Goal: Task Accomplishment & Management: Manage account settings

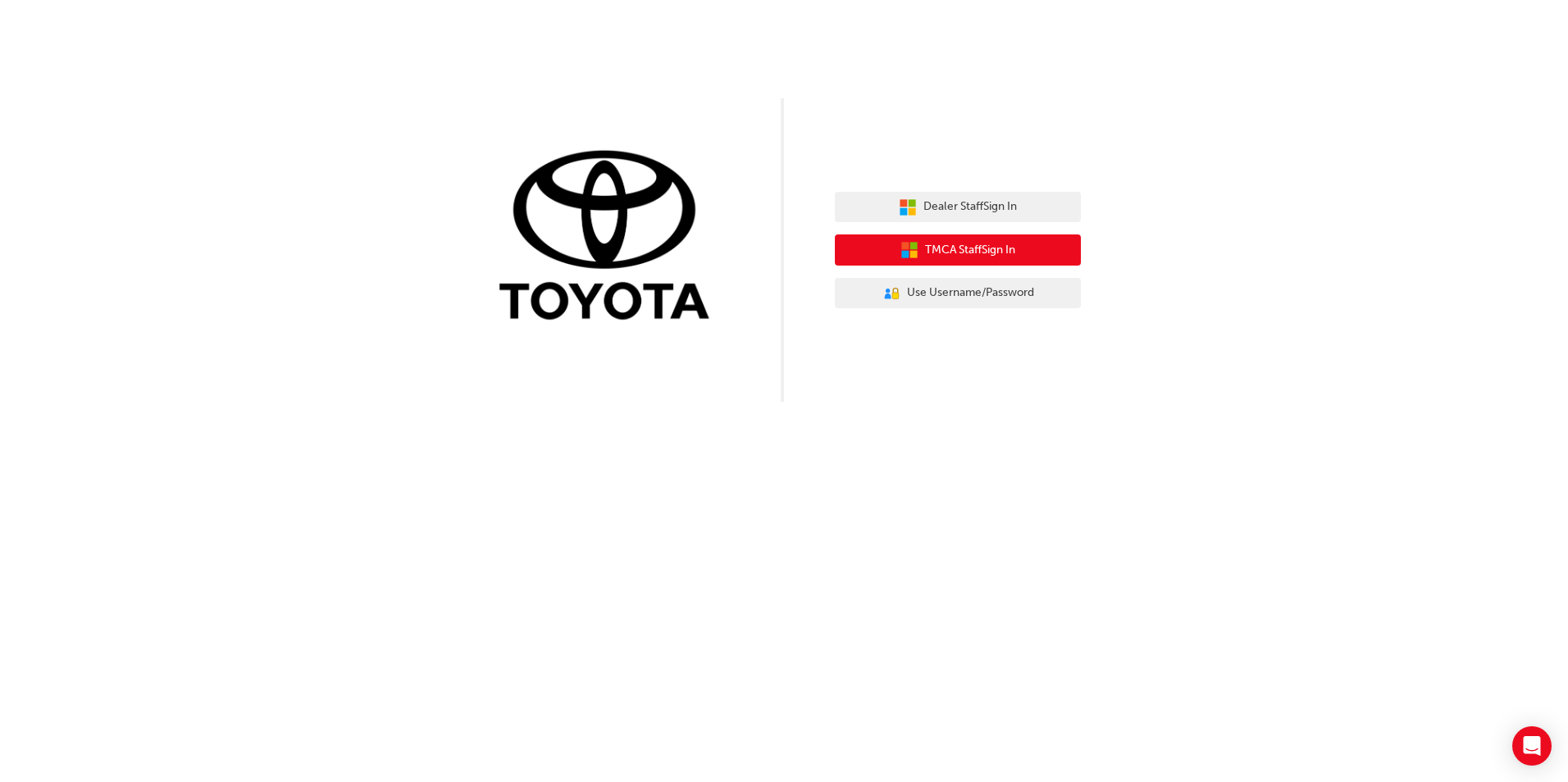
click at [955, 254] on span "TMCA Staff Sign In" at bounding box center [970, 251] width 90 height 19
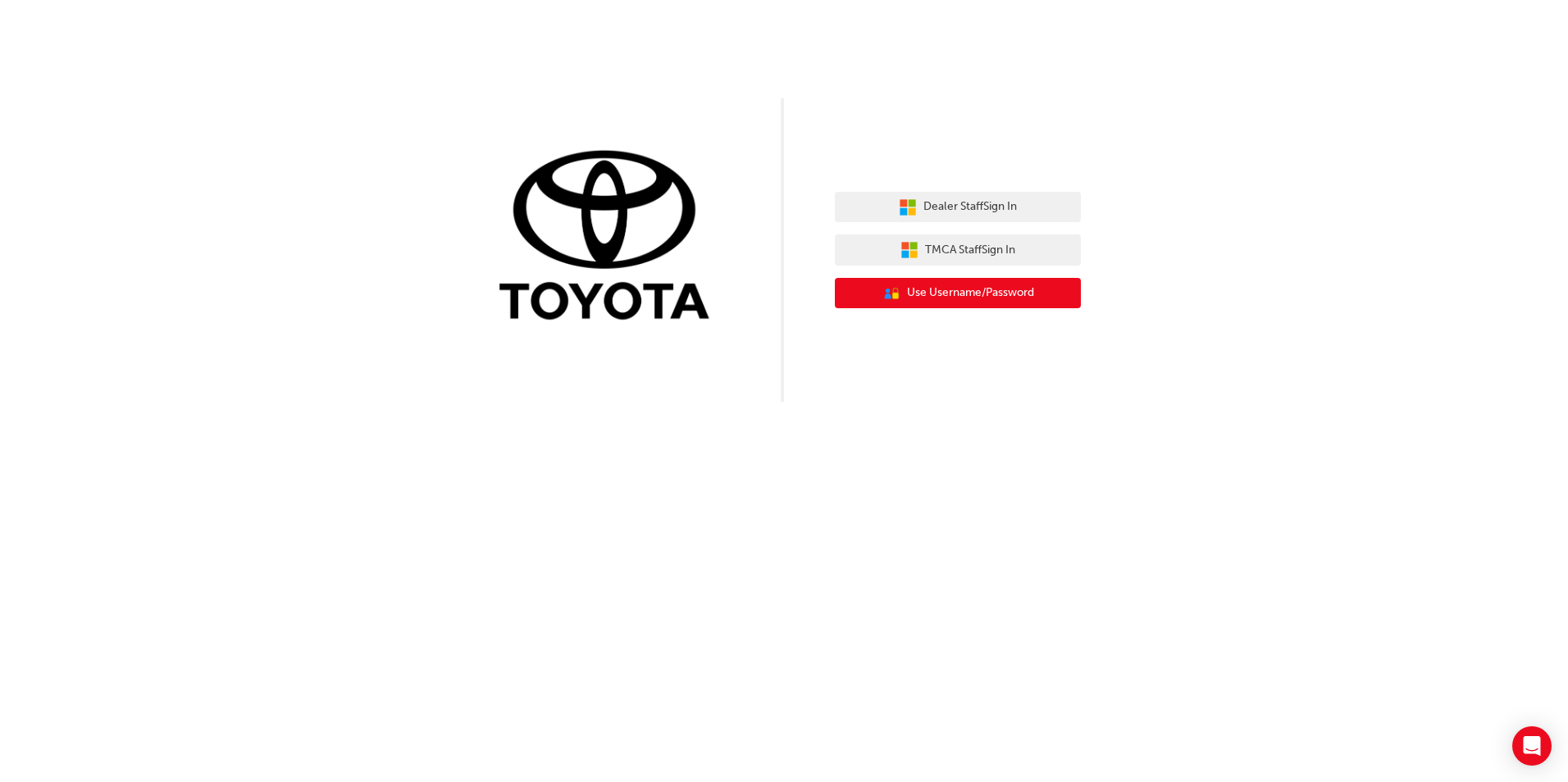
click at [964, 295] on span "Use Username/Password" at bounding box center [970, 293] width 127 height 19
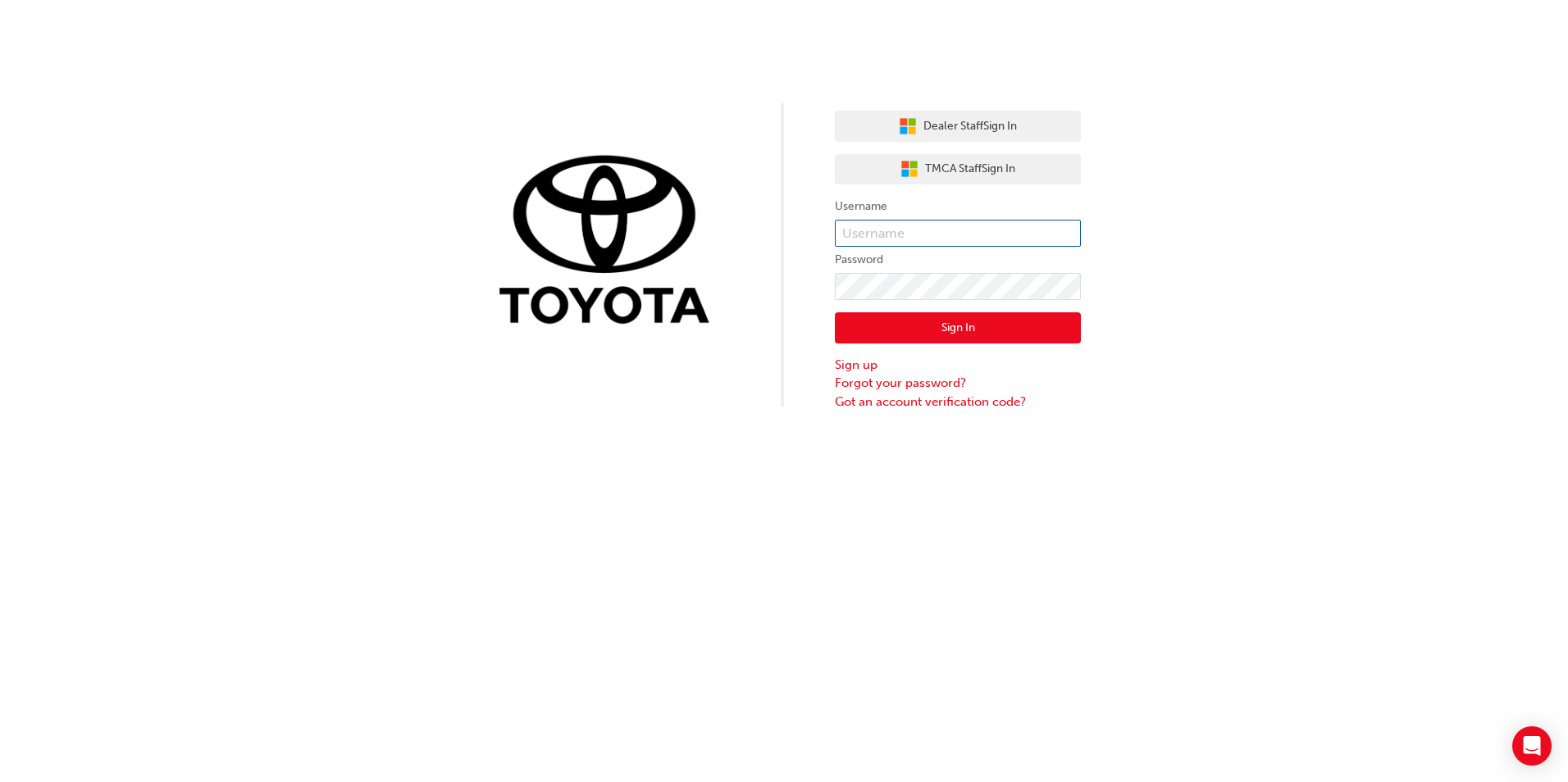
click at [943, 245] on input "text" at bounding box center [958, 234] width 246 height 28
click at [943, 232] on input "text" at bounding box center [958, 234] width 246 height 28
type input "anna.mclean"
click button "Sign In" at bounding box center [958, 327] width 246 height 31
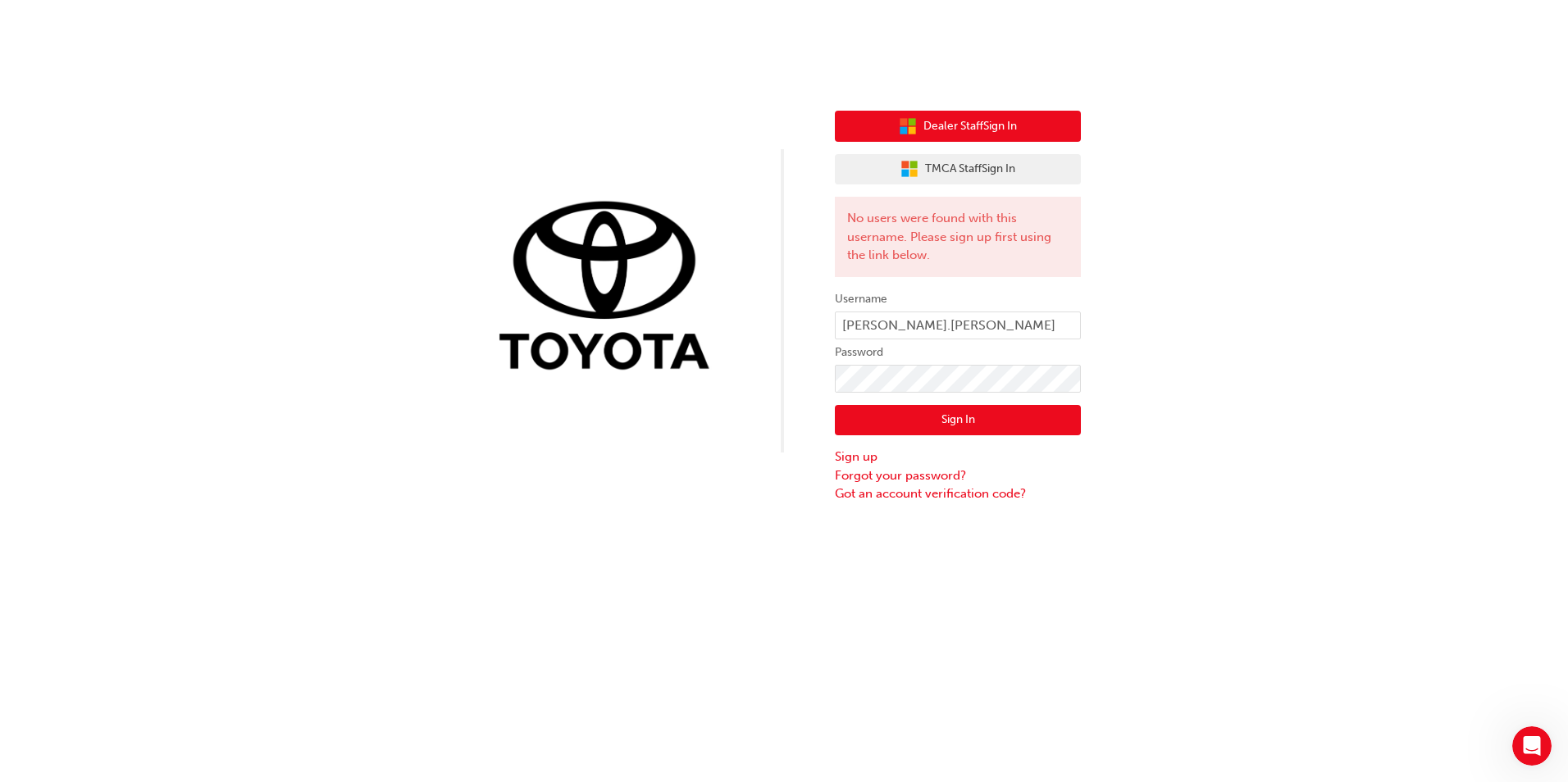
click at [970, 129] on span "Dealer Staff Sign In" at bounding box center [970, 127] width 93 height 19
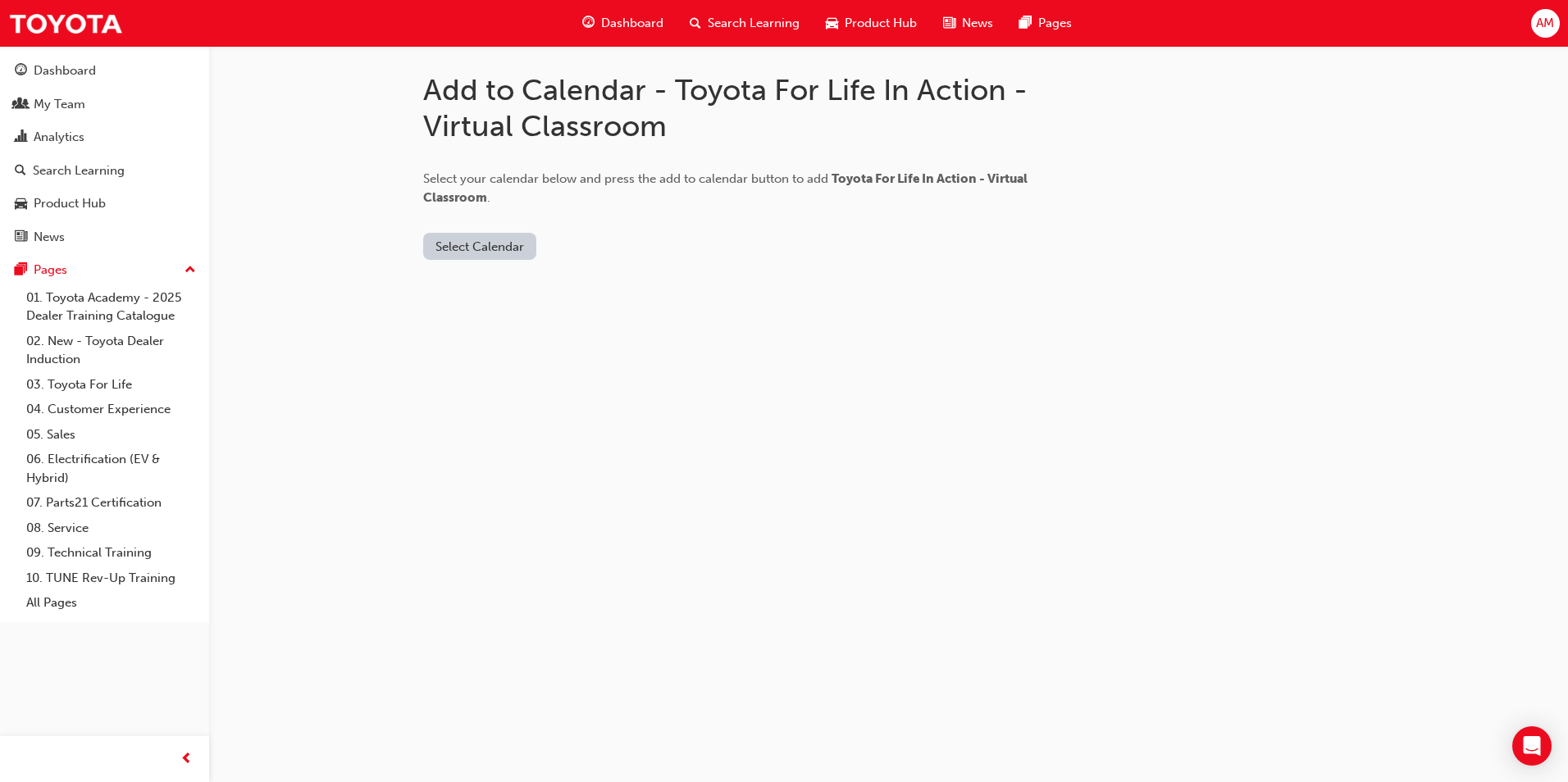
click at [480, 245] on button "Select Calendar" at bounding box center [479, 246] width 113 height 27
click at [486, 283] on div "[DOMAIN_NAME]" at bounding box center [481, 286] width 99 height 19
click at [632, 244] on button "Add to Calendar" at bounding box center [618, 246] width 117 height 27
click at [511, 246] on button "[DOMAIN_NAME]" at bounding box center [485, 246] width 124 height 27
click at [487, 252] on button "[DOMAIN_NAME]" at bounding box center [485, 246] width 124 height 27
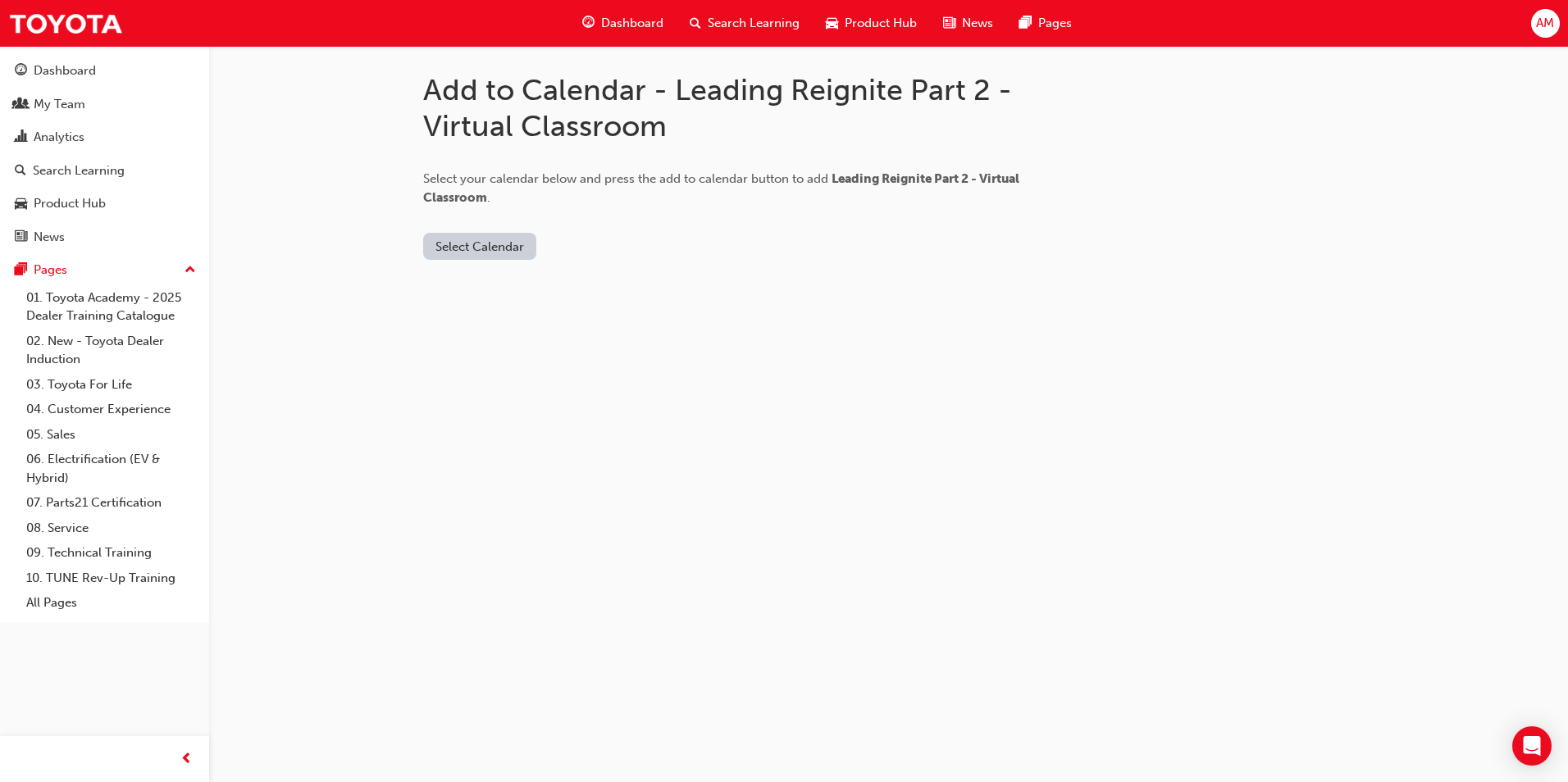
click at [488, 252] on button "Select Calendar" at bounding box center [479, 246] width 113 height 27
click at [484, 281] on div "[DOMAIN_NAME]" at bounding box center [481, 286] width 99 height 19
click at [583, 247] on button "Add to Calendar" at bounding box center [618, 246] width 117 height 27
